Goal: Check status: Check status

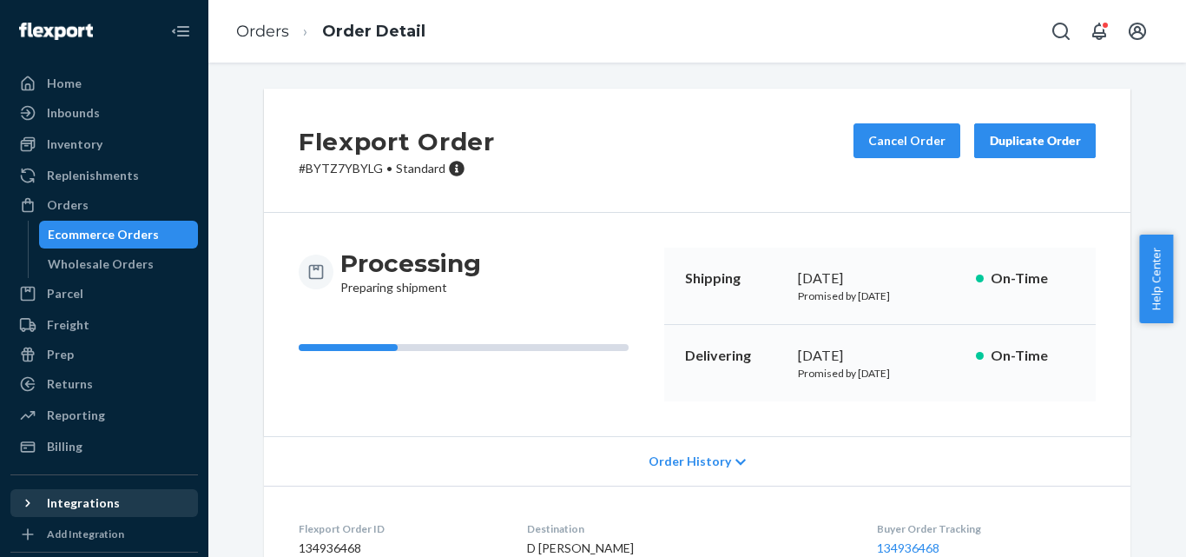
scroll to position [294, 0]
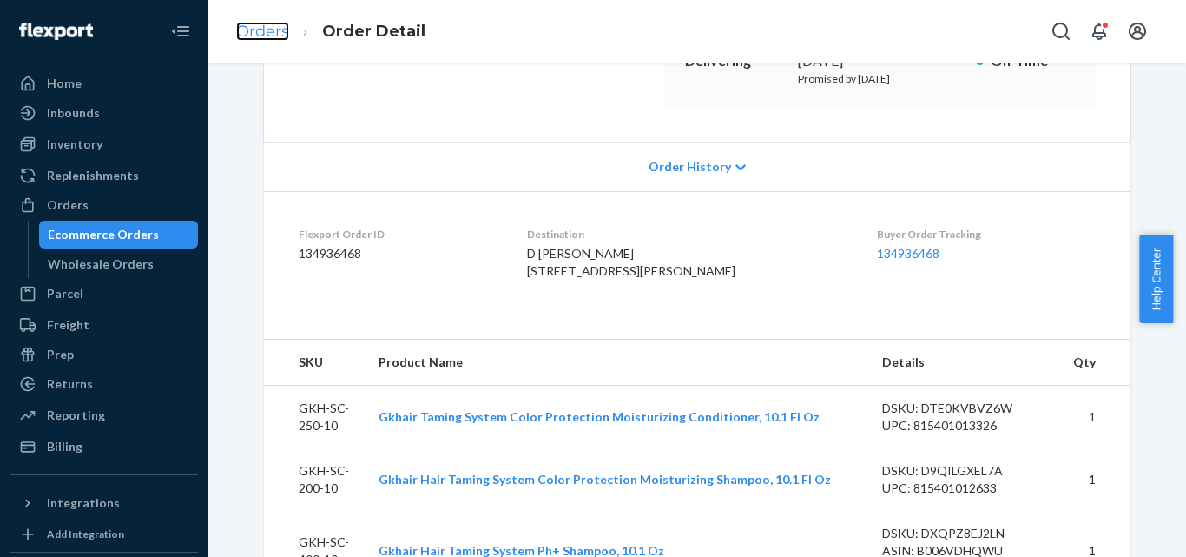
click at [273, 22] on link "Orders" at bounding box center [262, 31] width 53 height 19
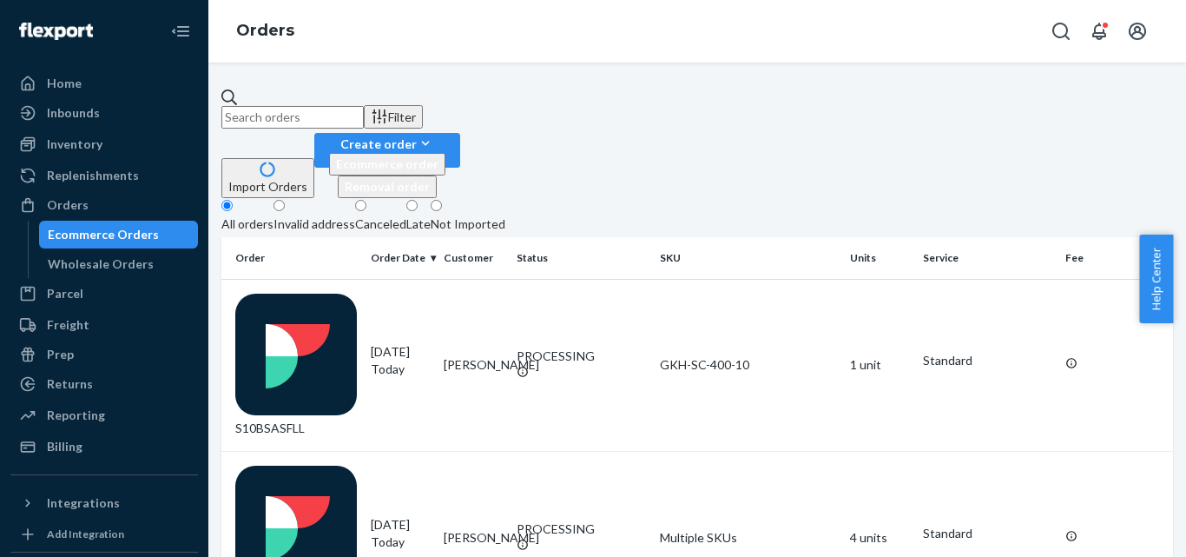
click at [325, 106] on input "text" at bounding box center [292, 117] width 142 height 23
paste input "RYXAXTMYLL"
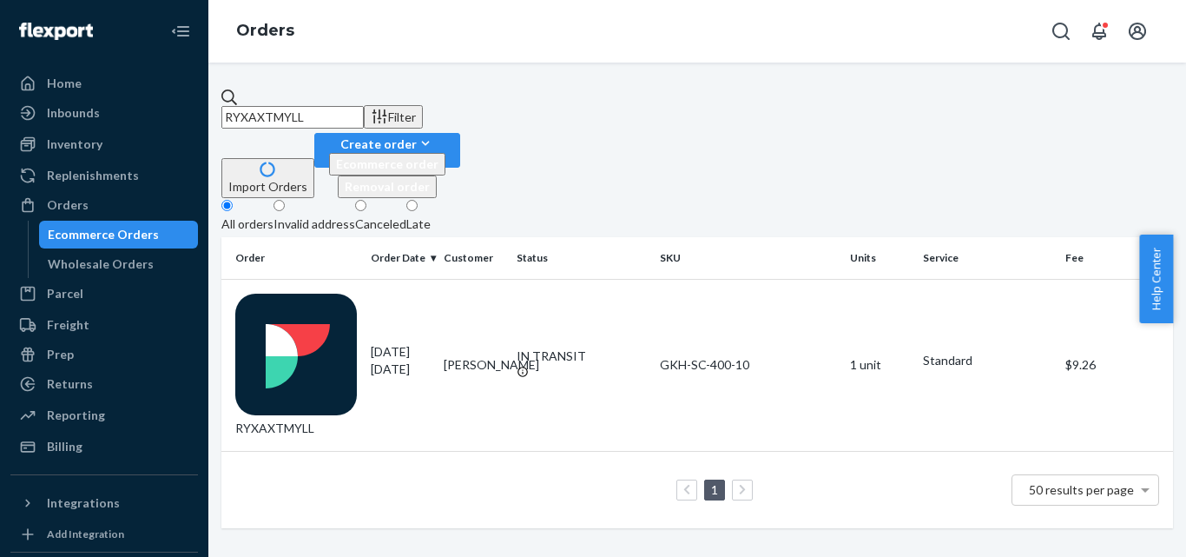
type input "RYXAXTMYLL"
click at [445, 68] on div "RYXAXTMYLL Filter Import Orders Create order Ecommerce order Removal order All …" at bounding box center [697, 310] width 978 height 494
click at [333, 279] on td "RYXAXTMYLL" at bounding box center [292, 365] width 142 height 172
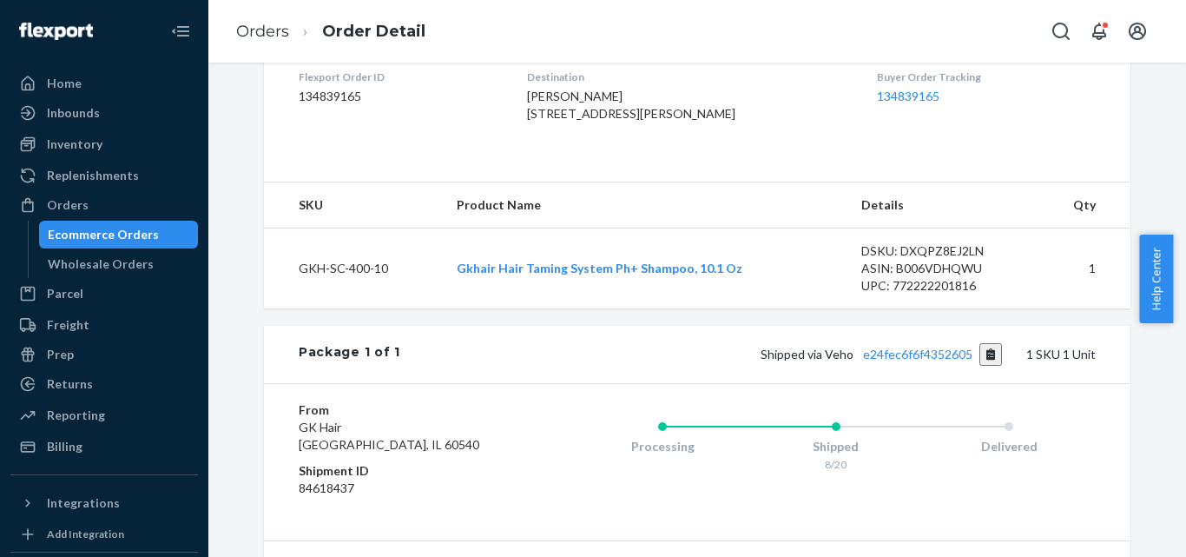
scroll to position [521, 0]
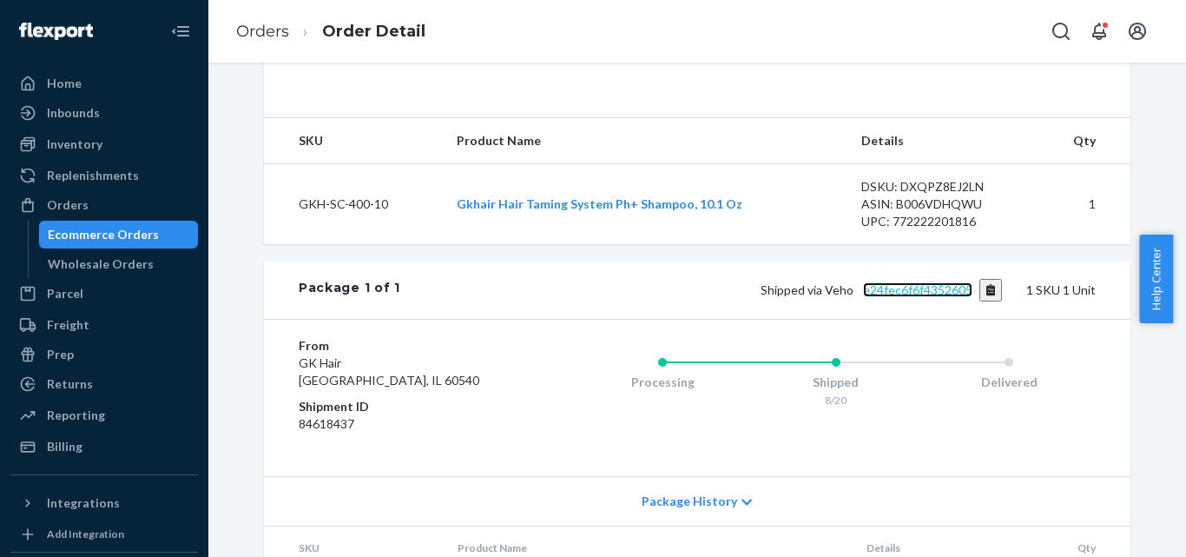
click at [887, 297] on link "e24fec6f6f4352605" at bounding box center [917, 289] width 109 height 15
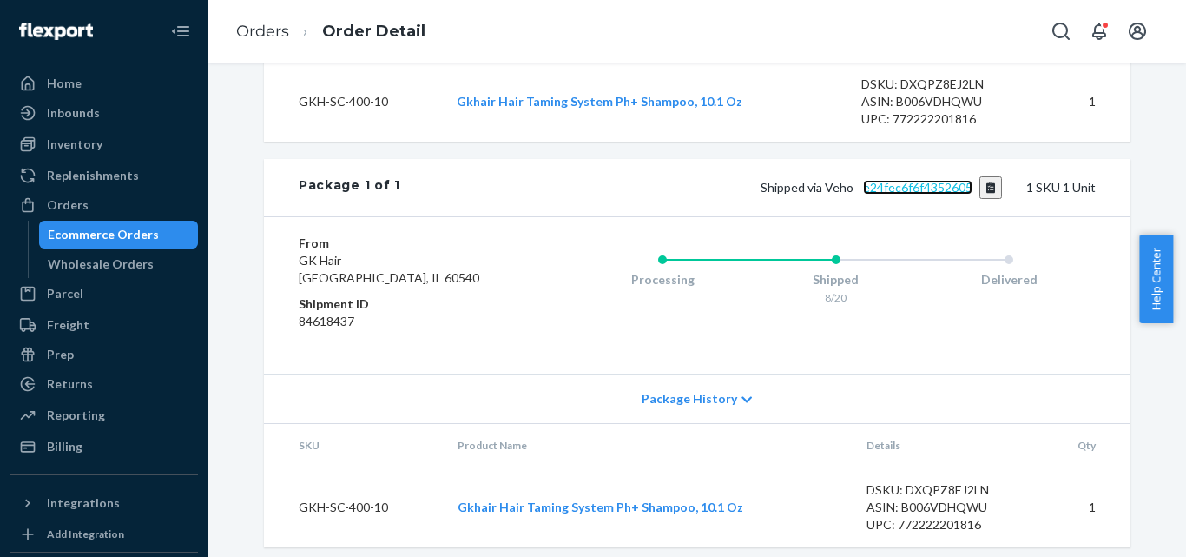
scroll to position [664, 0]
